Goal: Communication & Community: Share content

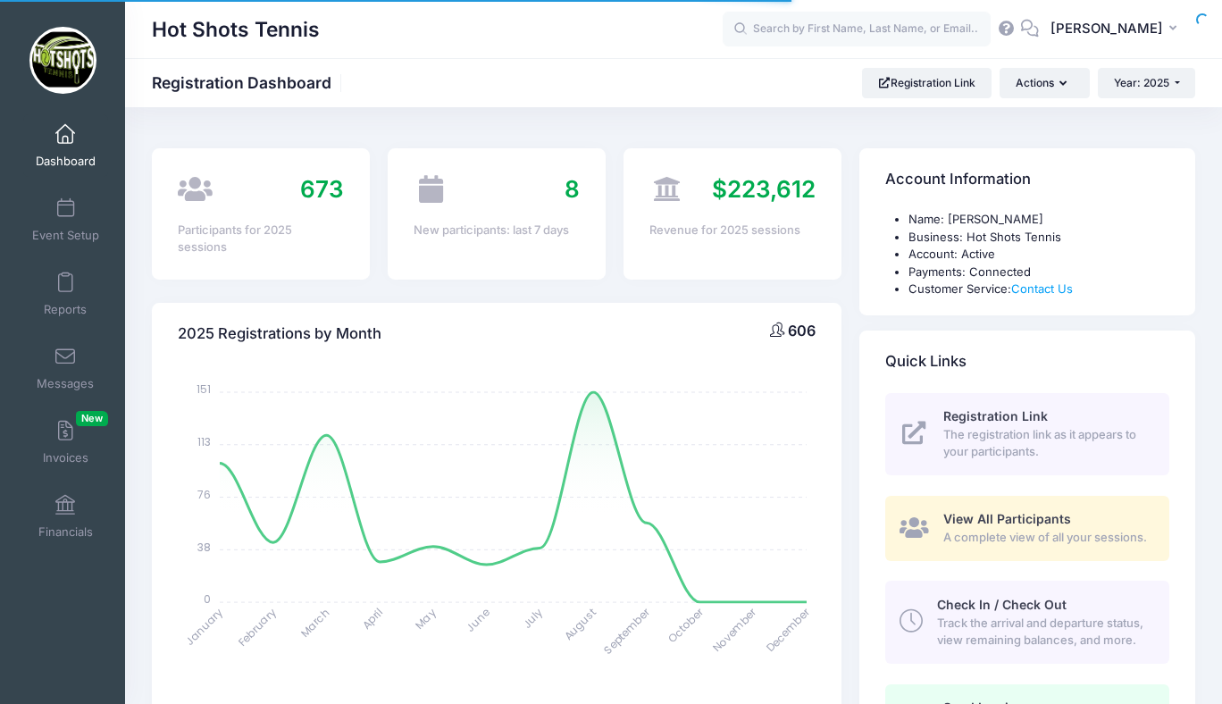
select select
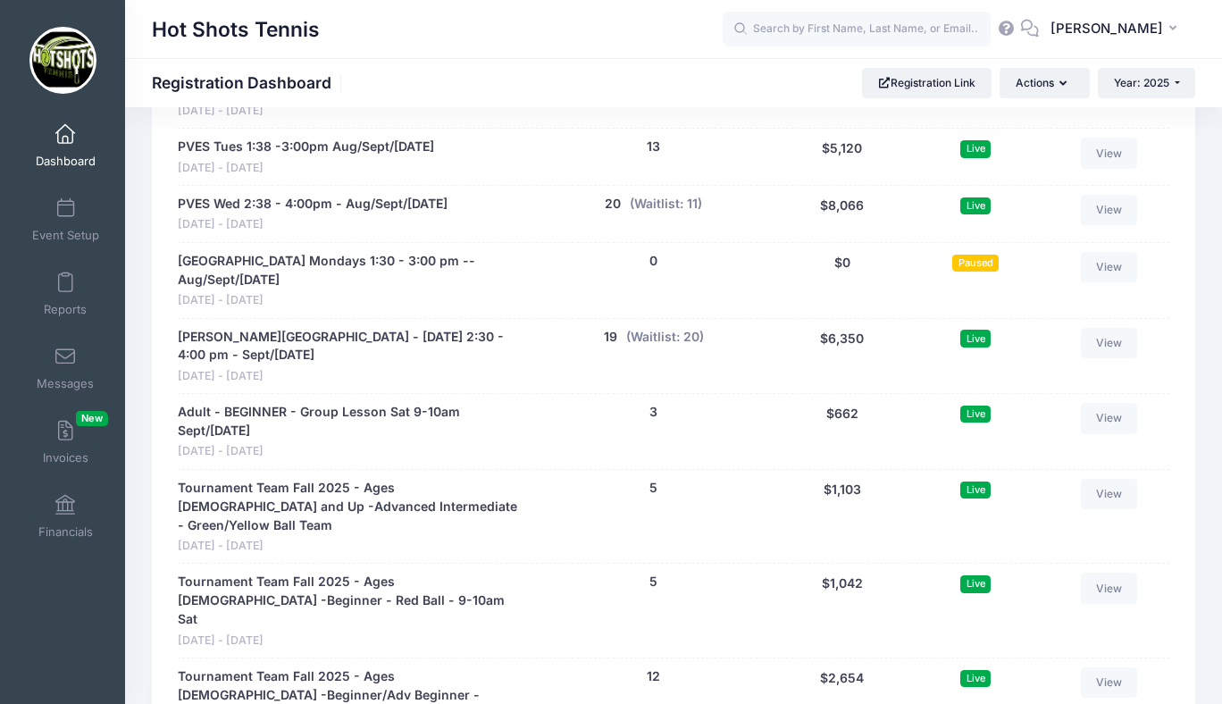
scroll to position [3857, 0]
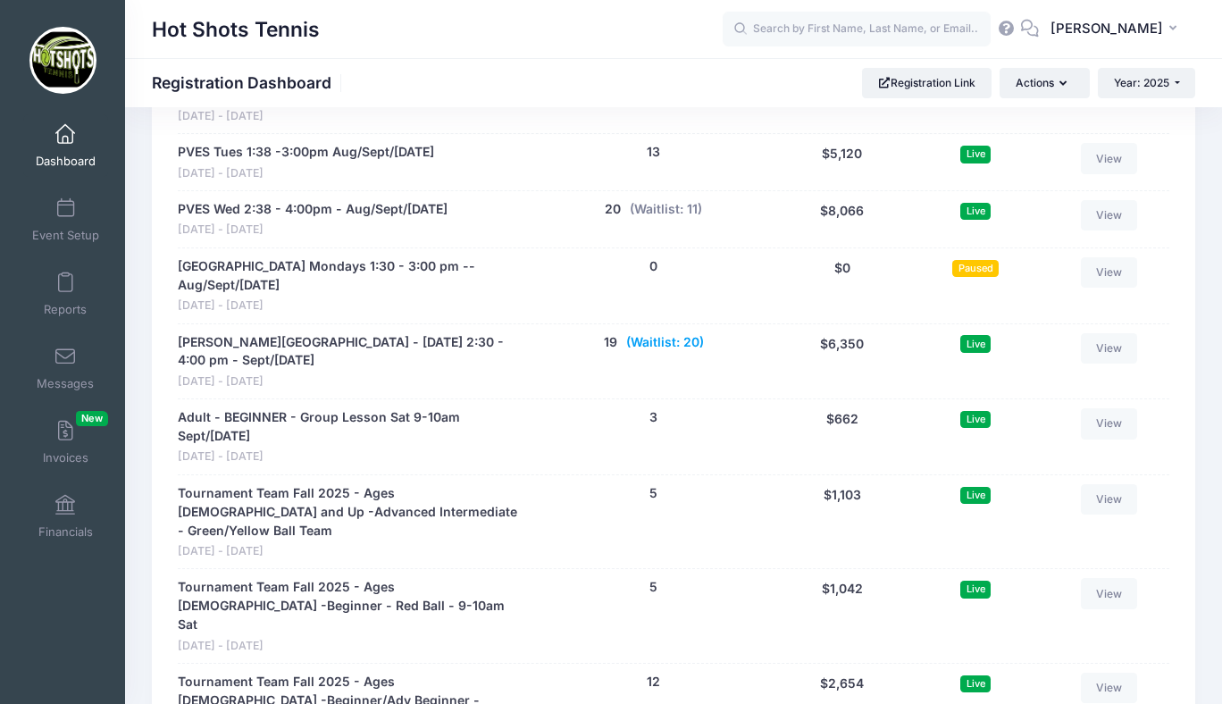
click at [666, 344] on button "(Waitlist: 20)" at bounding box center [665, 342] width 78 height 19
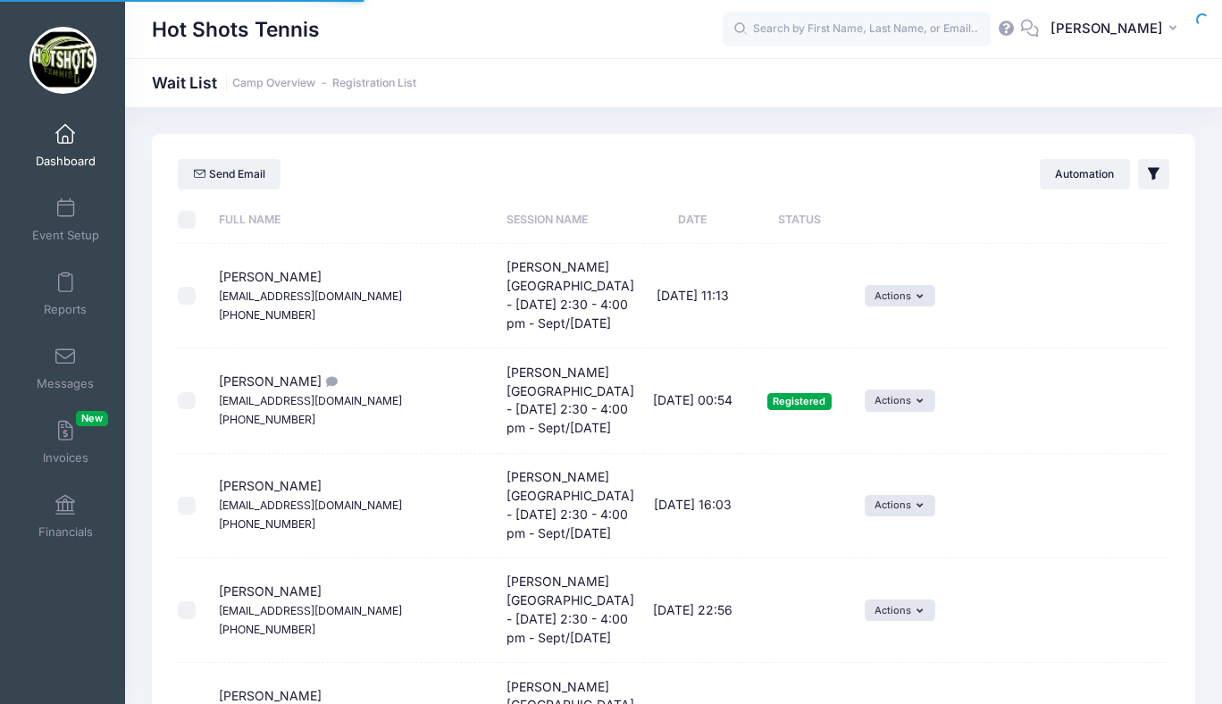
select select "50"
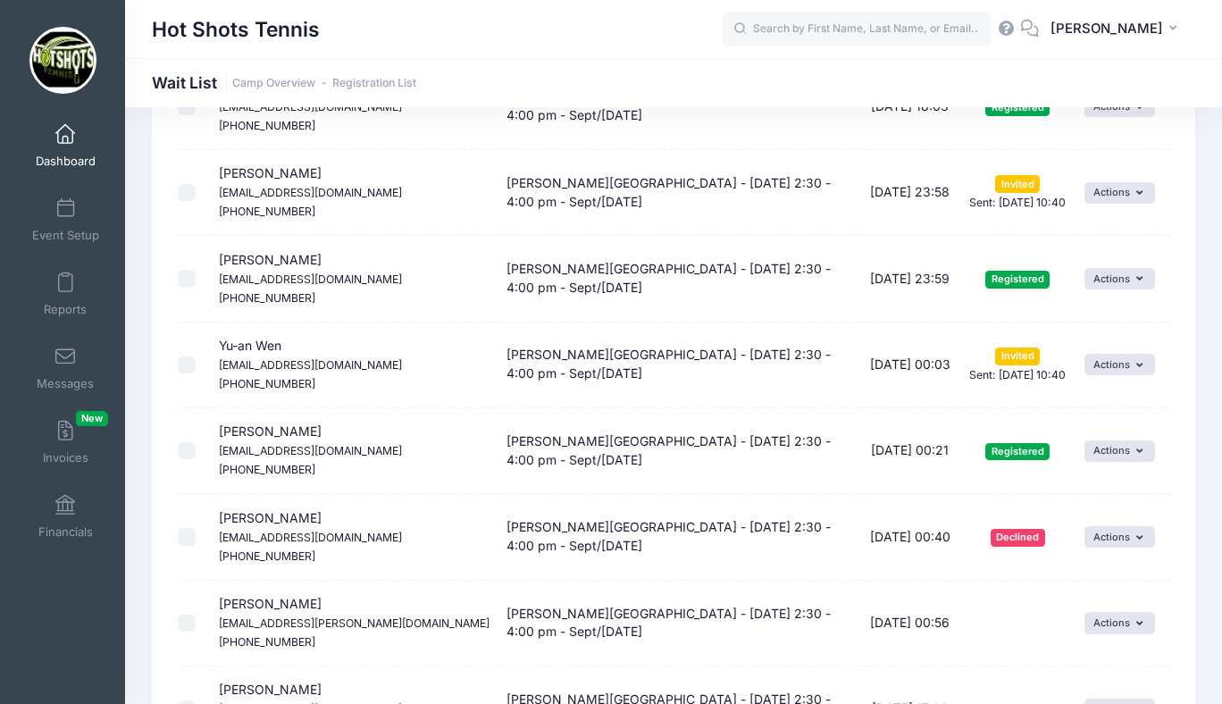
scroll to position [641, 0]
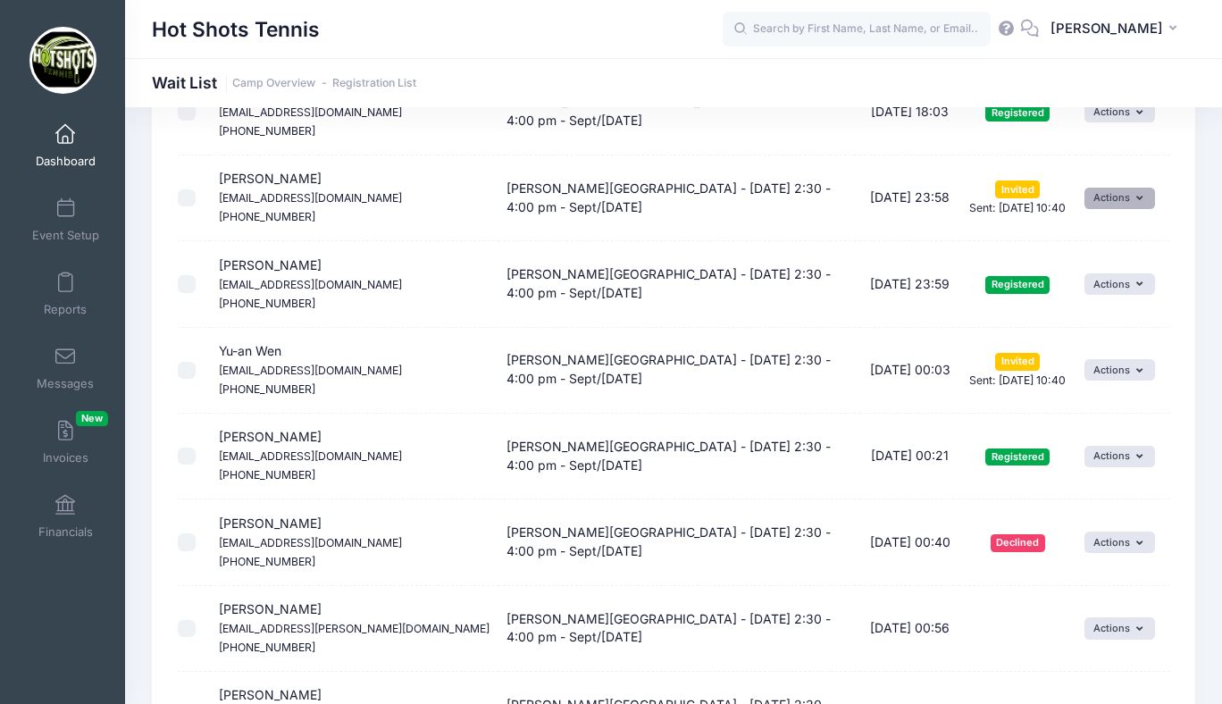
click at [1104, 202] on button "Actions" at bounding box center [1119, 198] width 71 height 21
click at [1058, 306] on link "Uninvite" at bounding box center [1070, 306] width 147 height 34
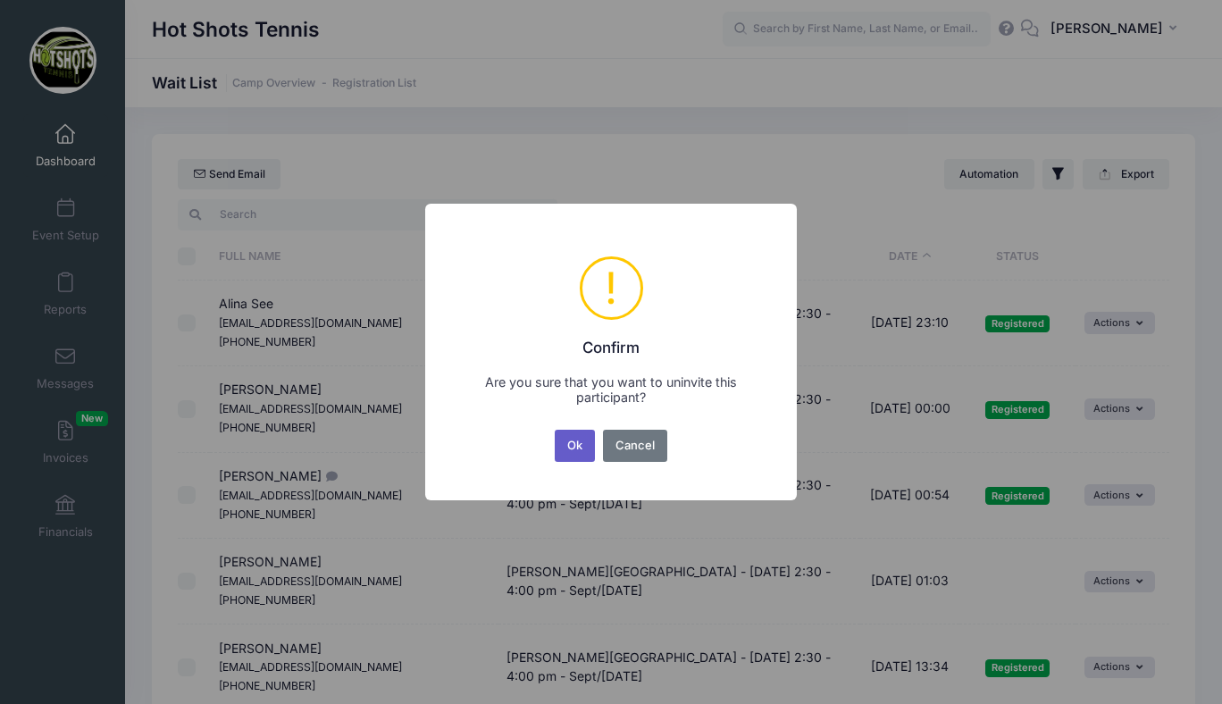
click at [568, 445] on button "Ok" at bounding box center [575, 446] width 41 height 32
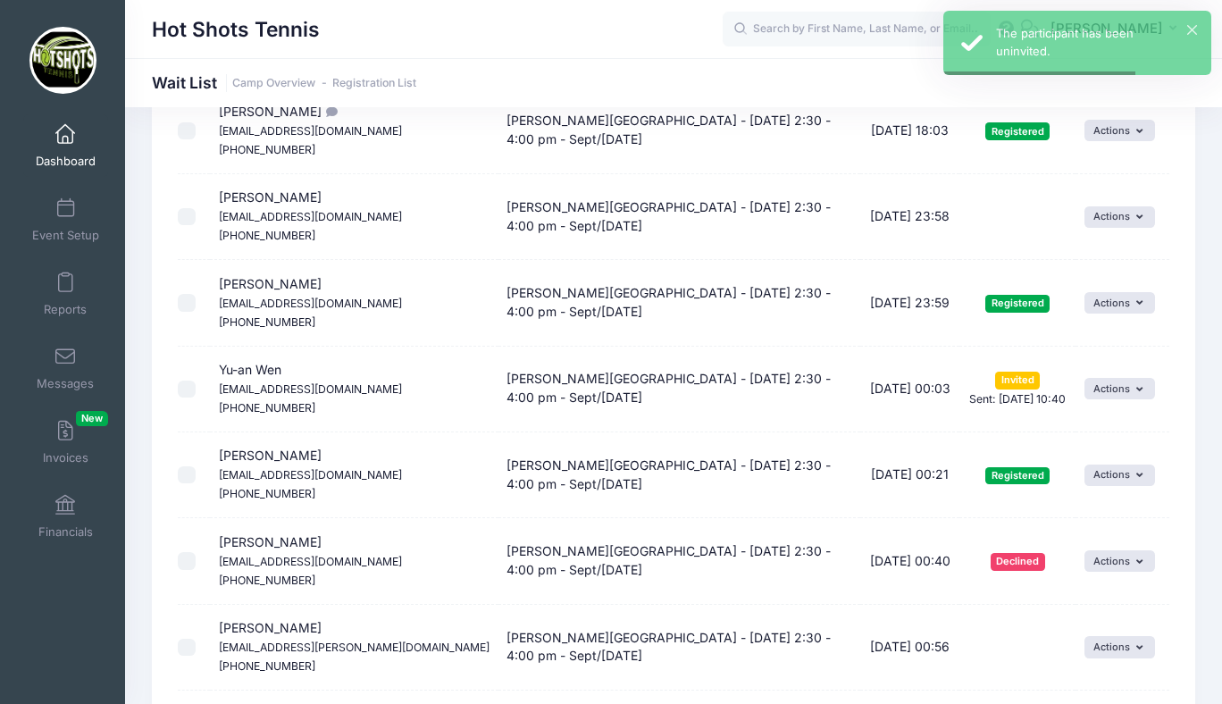
scroll to position [652, 0]
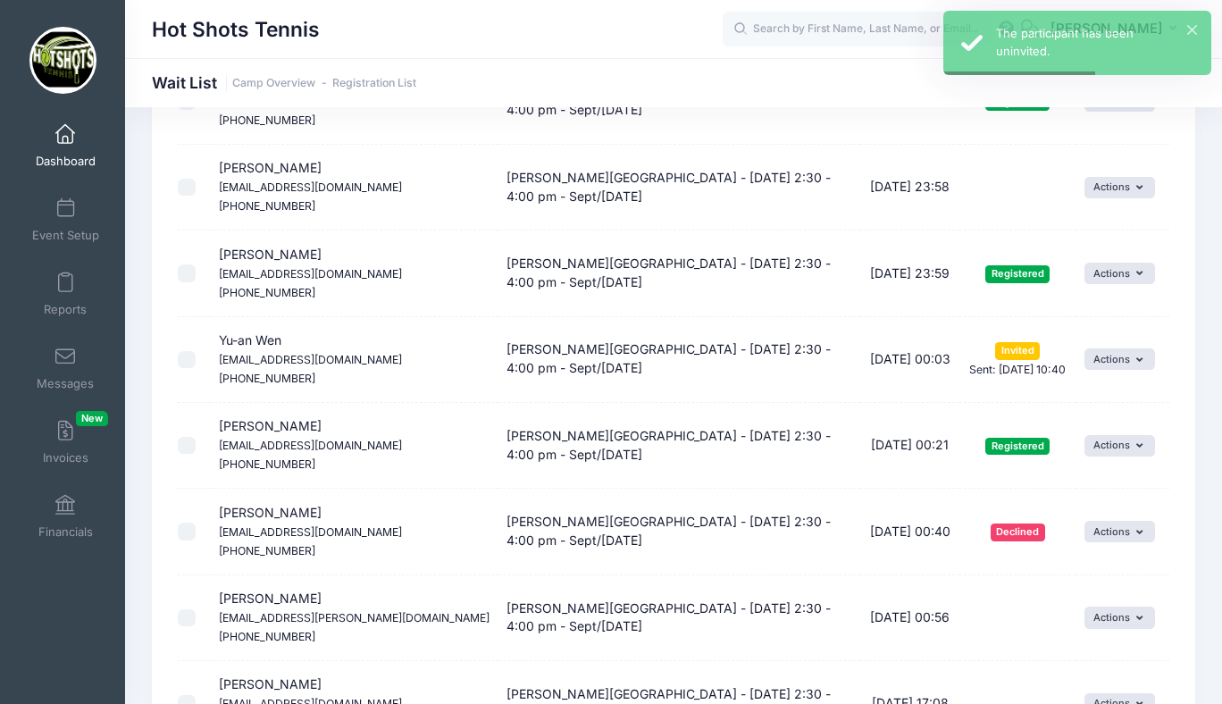
click at [1110, 346] on td "Actions Invite Resend Invitation Edit Expiration Uninvite" at bounding box center [1122, 360] width 93 height 86
click at [1110, 352] on button "Actions" at bounding box center [1119, 358] width 71 height 21
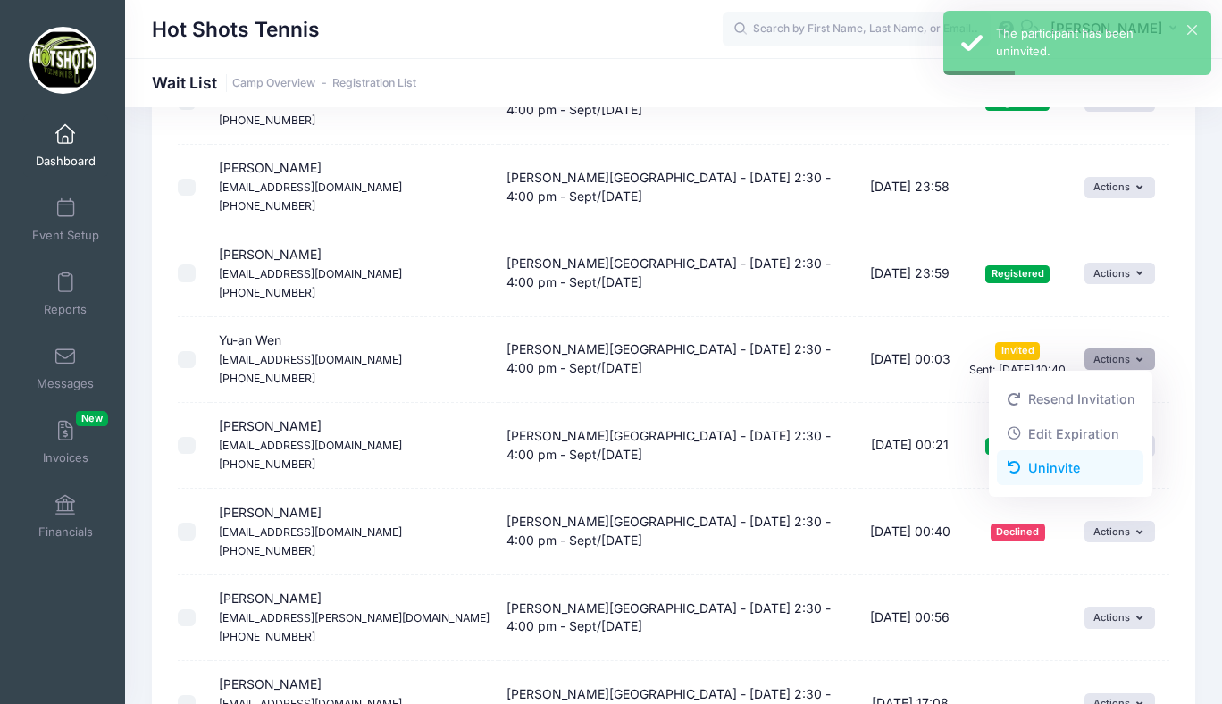
click at [1037, 465] on link "Uninvite" at bounding box center [1070, 468] width 147 height 34
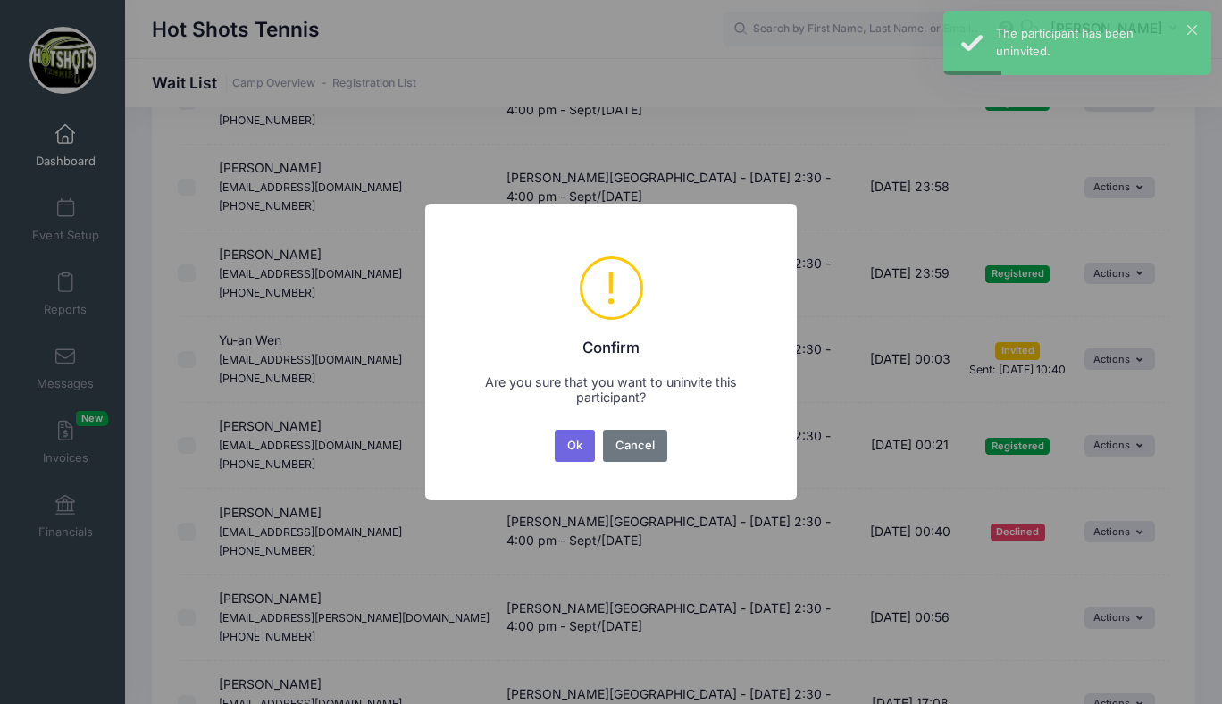
scroll to position [0, 0]
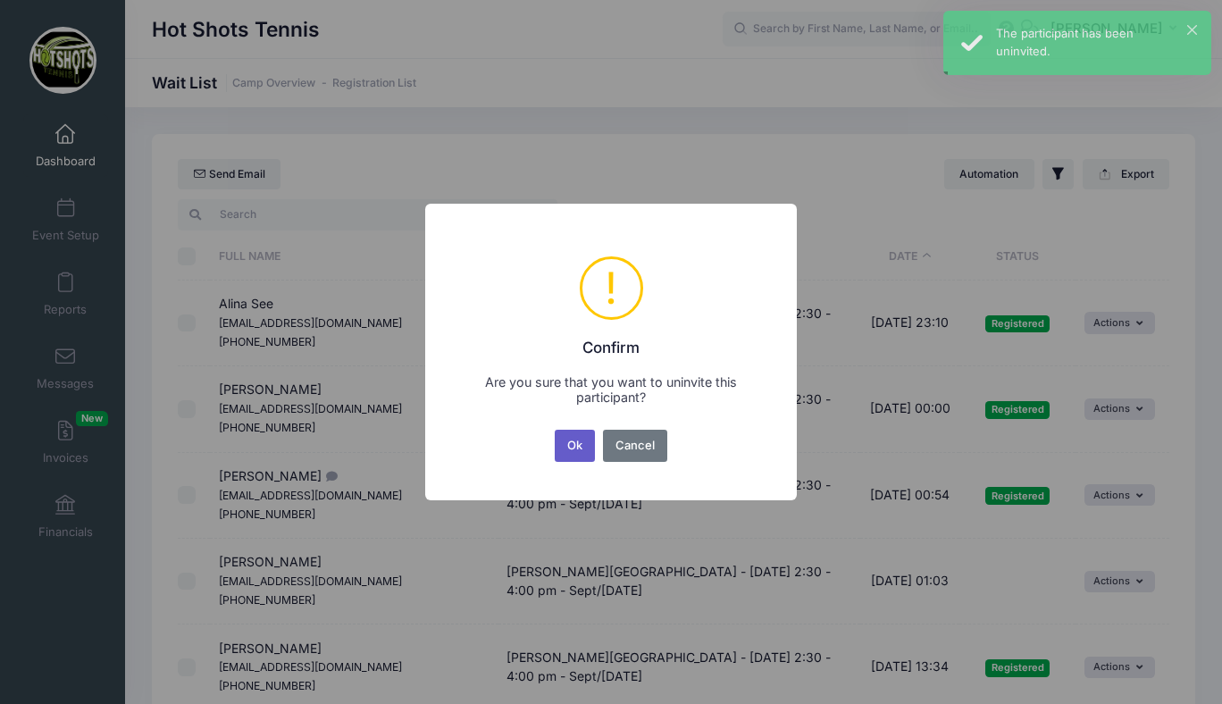
click at [571, 437] on button "Ok" at bounding box center [575, 446] width 41 height 32
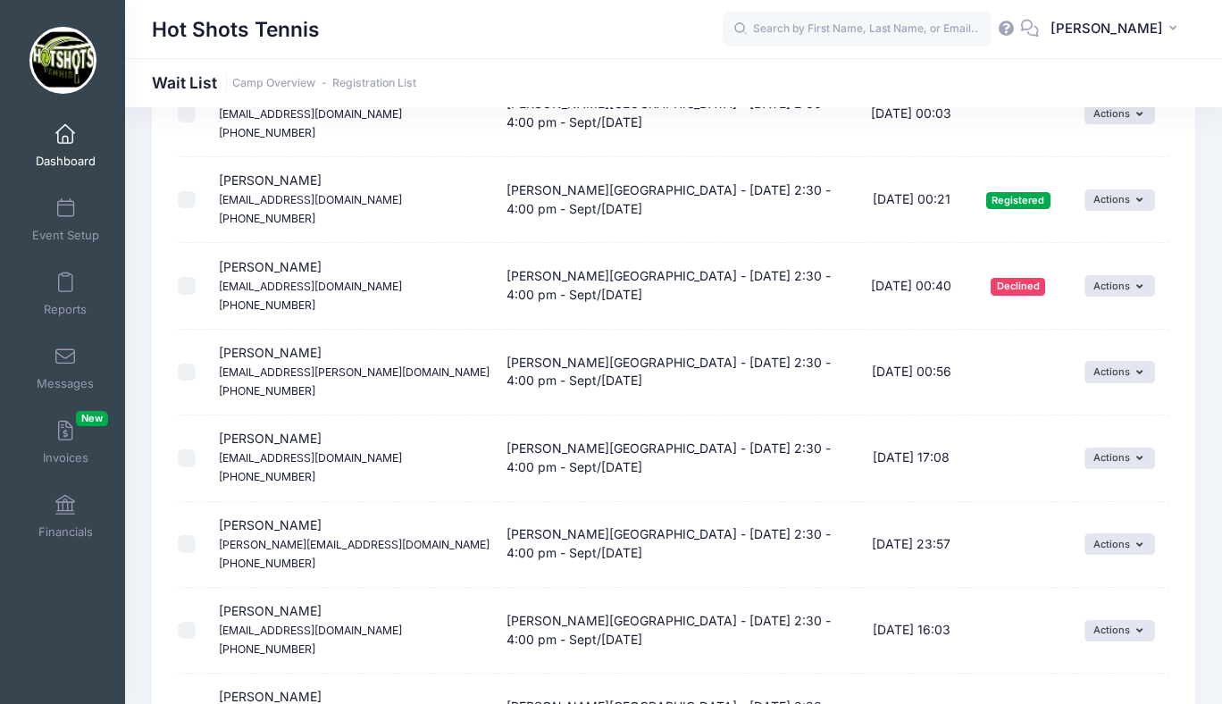
scroll to position [899, 0]
click at [188, 368] on input "checkbox" at bounding box center [187, 372] width 18 height 18
checkbox input "true"
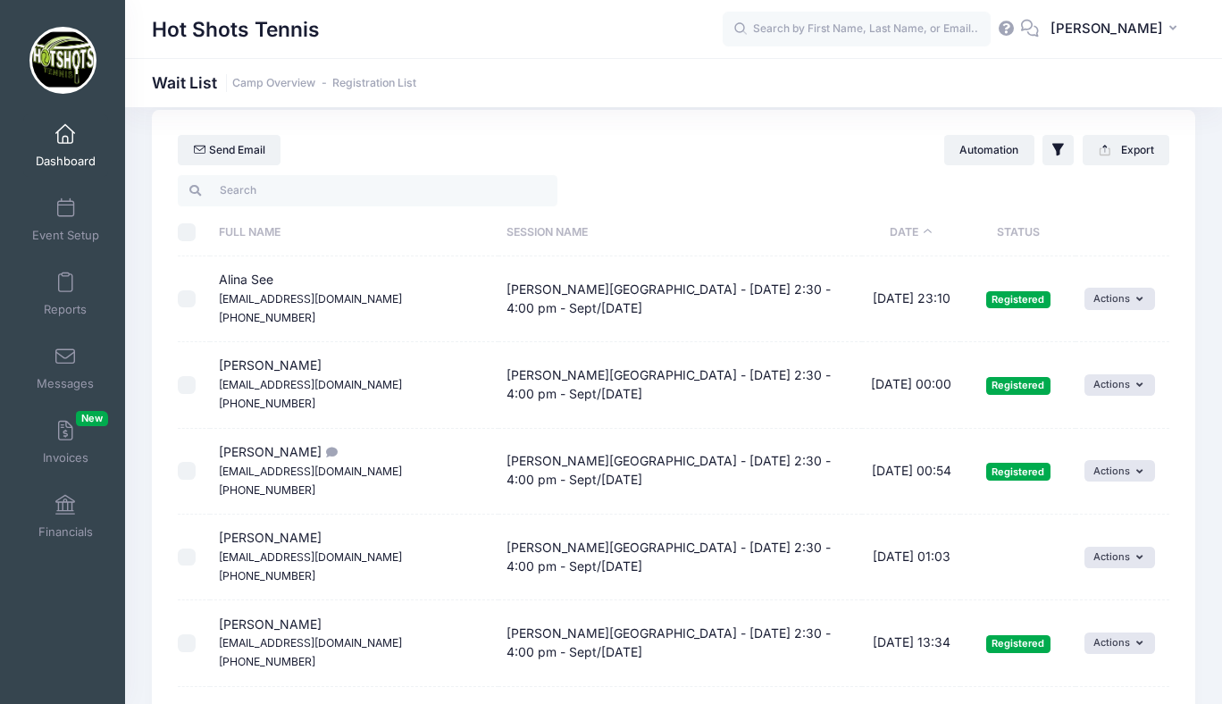
scroll to position [0, 0]
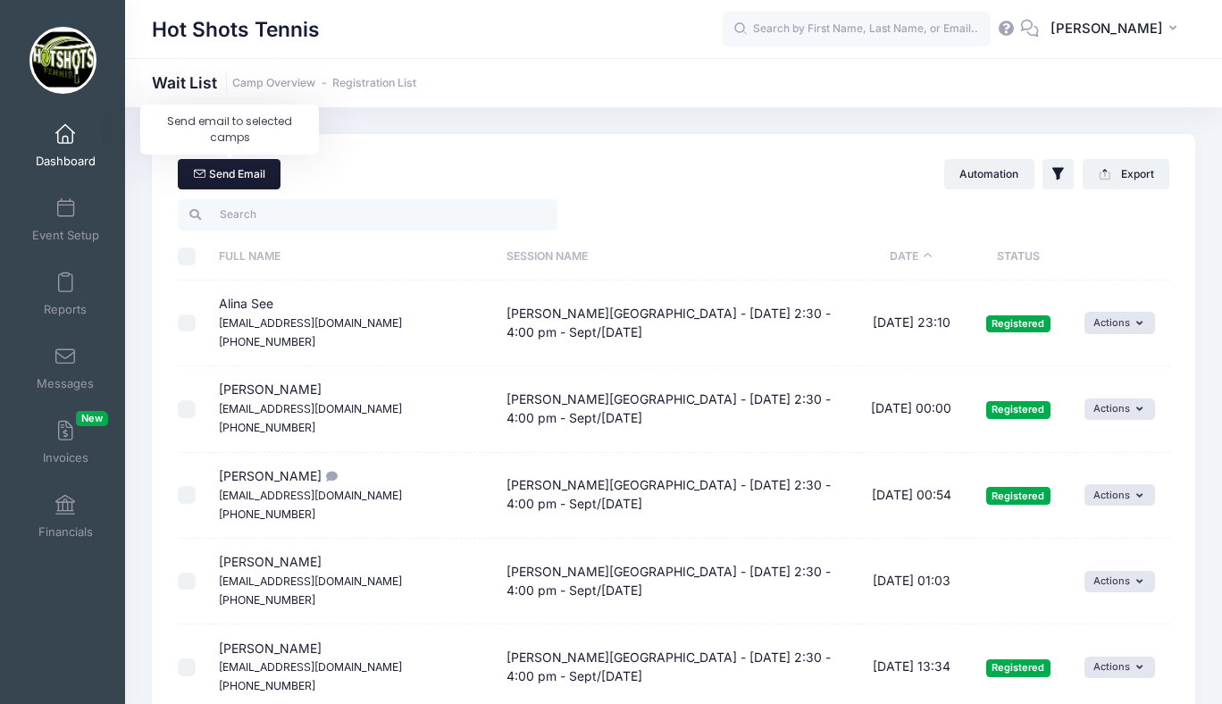
click at [227, 178] on link "Send Email" at bounding box center [229, 174] width 103 height 30
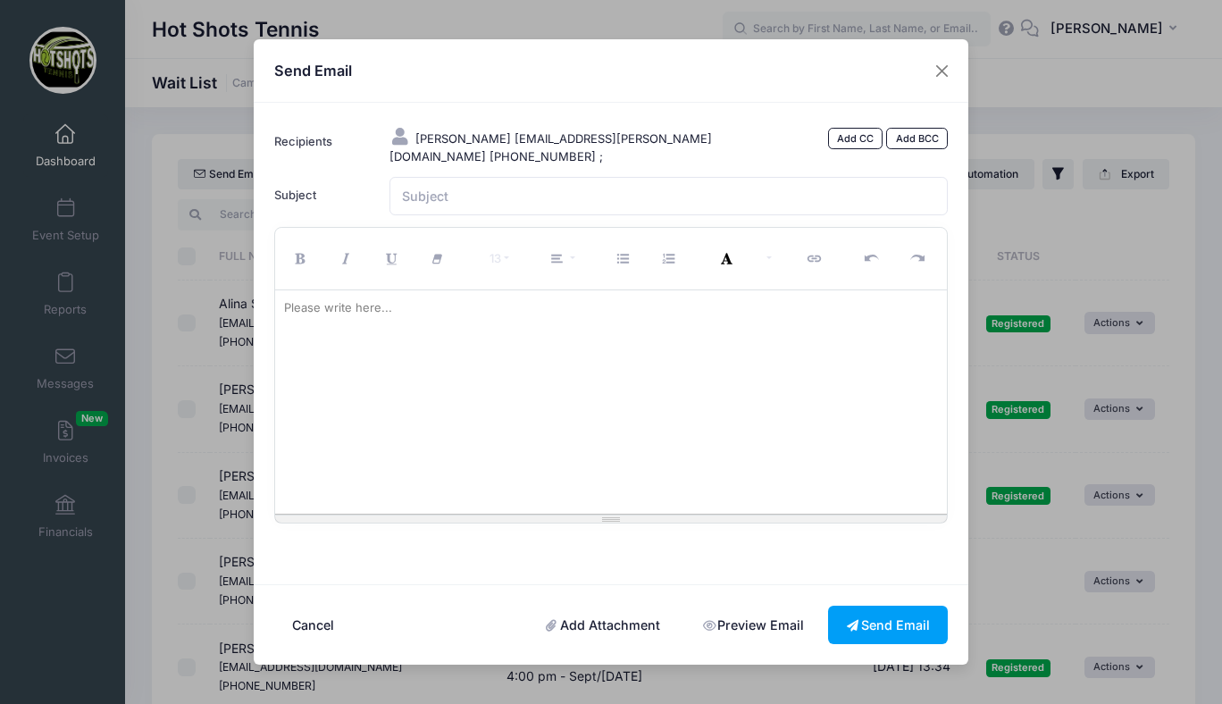
click at [413, 338] on div at bounding box center [611, 401] width 673 height 223
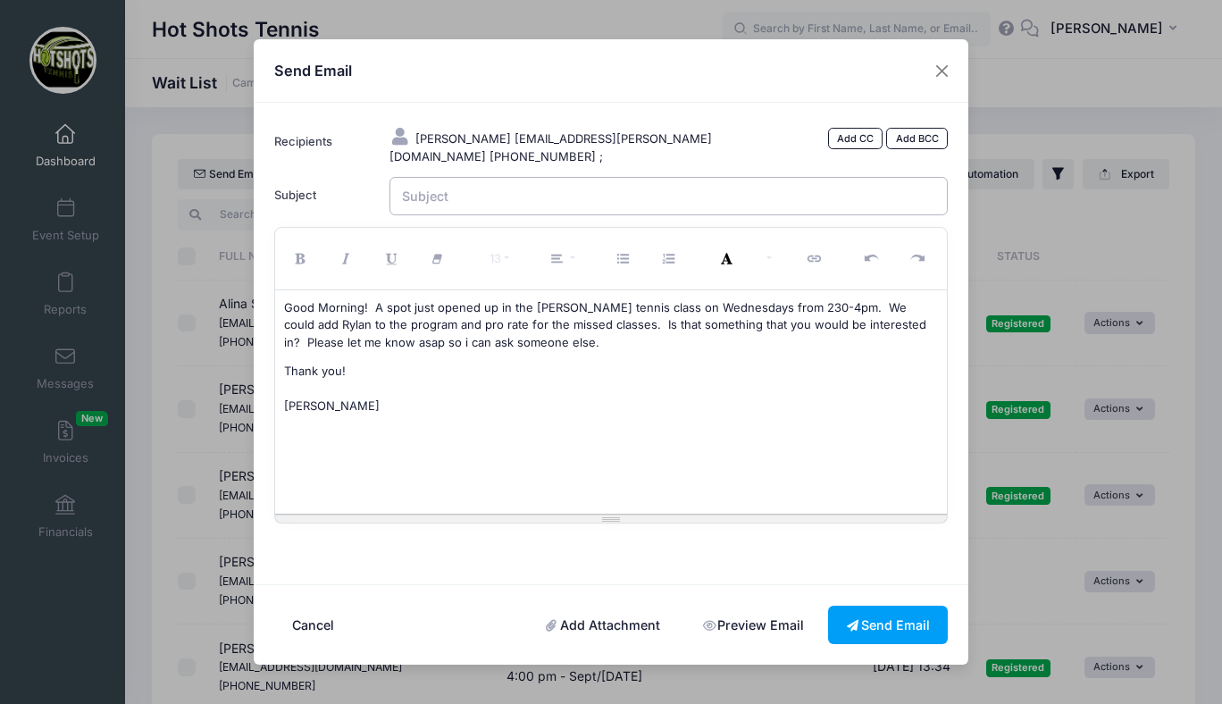
click at [461, 192] on input "Subject" at bounding box center [668, 196] width 559 height 38
click at [580, 191] on input "Waiting List Spot Opened Up - Braddock Tennis" at bounding box center [668, 196] width 559 height 38
type input "Waiting List Spot Opened Up for Rylan - Braddock Tennis"
click at [866, 624] on button "Send Email" at bounding box center [888, 625] width 120 height 38
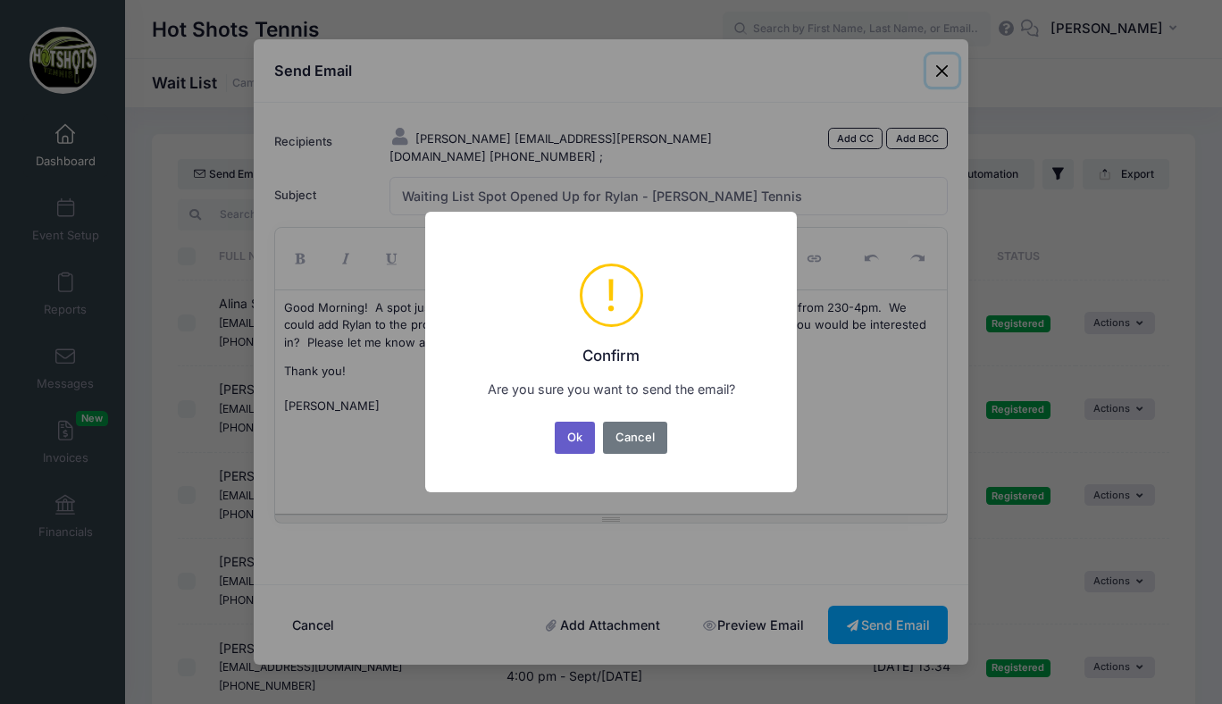
click at [565, 439] on button "Ok" at bounding box center [575, 438] width 41 height 32
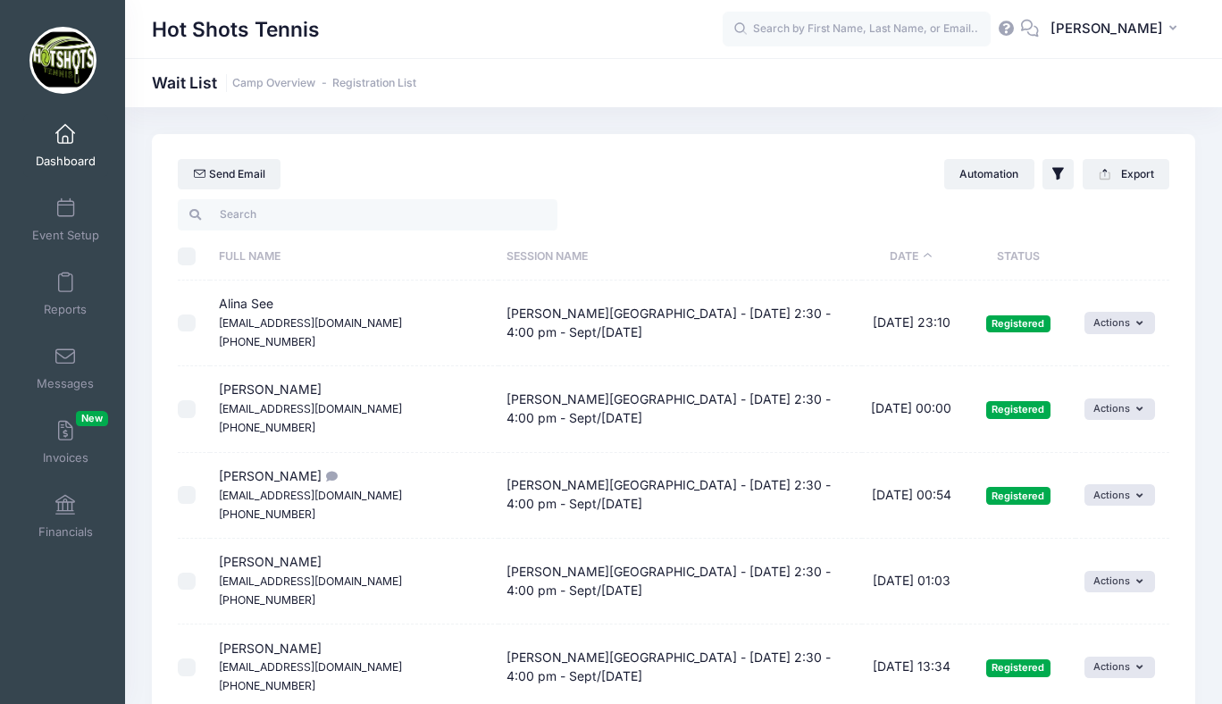
click at [65, 143] on span at bounding box center [65, 135] width 0 height 20
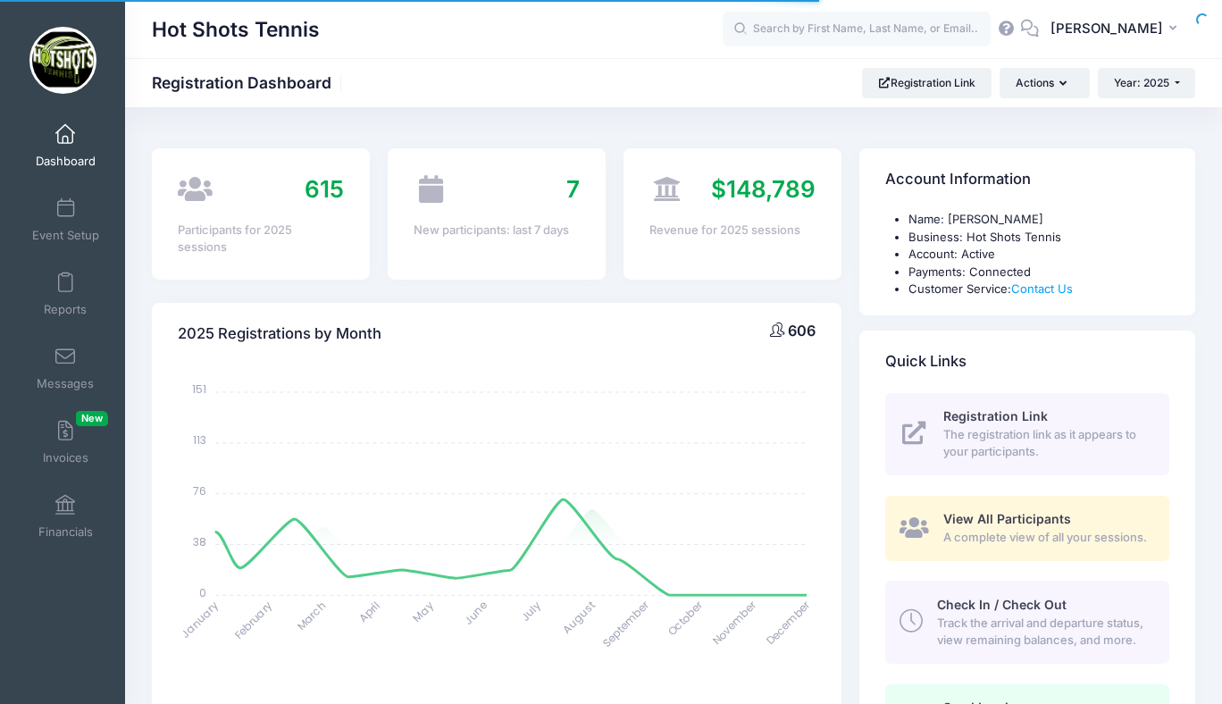
select select
